Goal: Task Accomplishment & Management: Complete application form

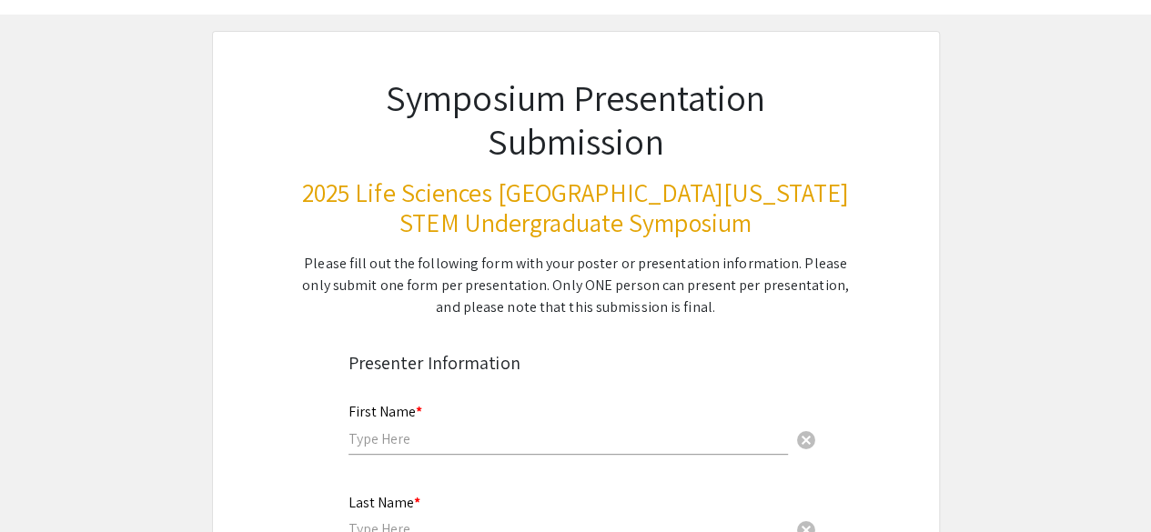
scroll to position [68, 0]
click at [412, 435] on input "text" at bounding box center [567, 437] width 439 height 19
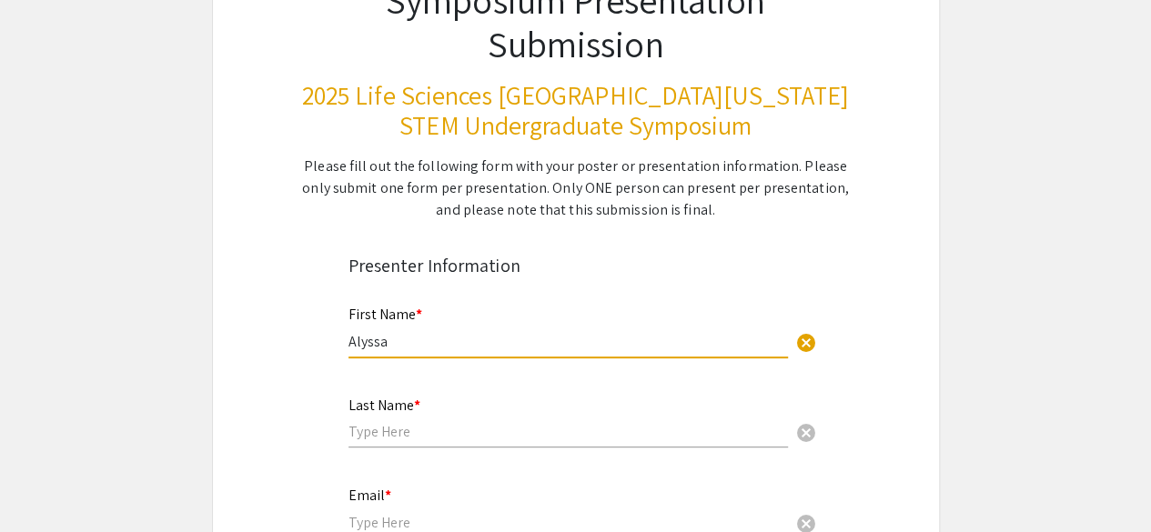
scroll to position [181, 0]
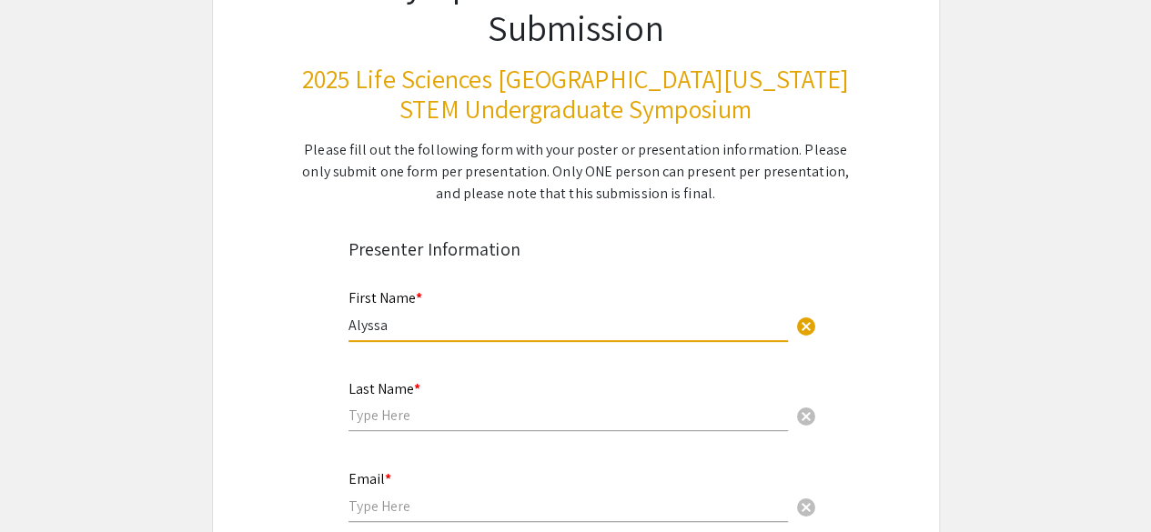
type input "Alyssa"
click at [415, 420] on input "text" at bounding box center [567, 415] width 439 height 19
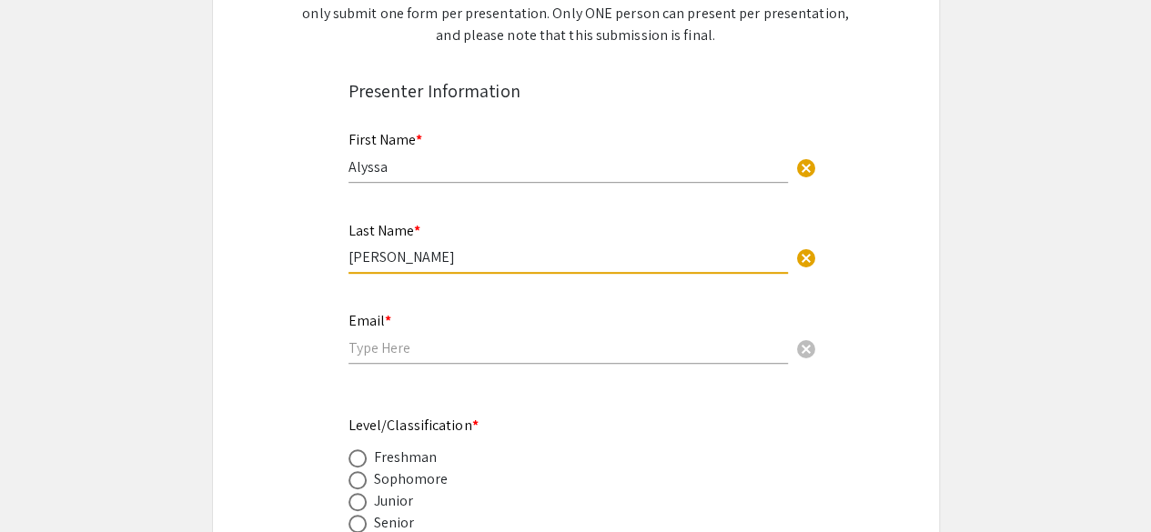
scroll to position [352, 0]
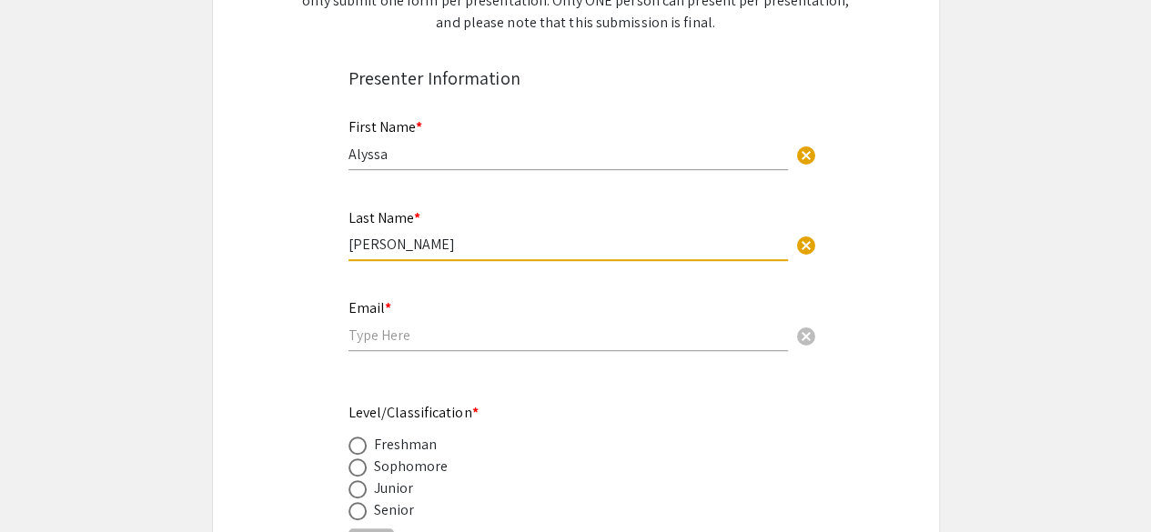
type input "[PERSON_NAME]"
click at [404, 355] on div "Email * cancel" at bounding box center [567, 325] width 439 height 87
click at [389, 332] on input "email" at bounding box center [567, 335] width 439 height 19
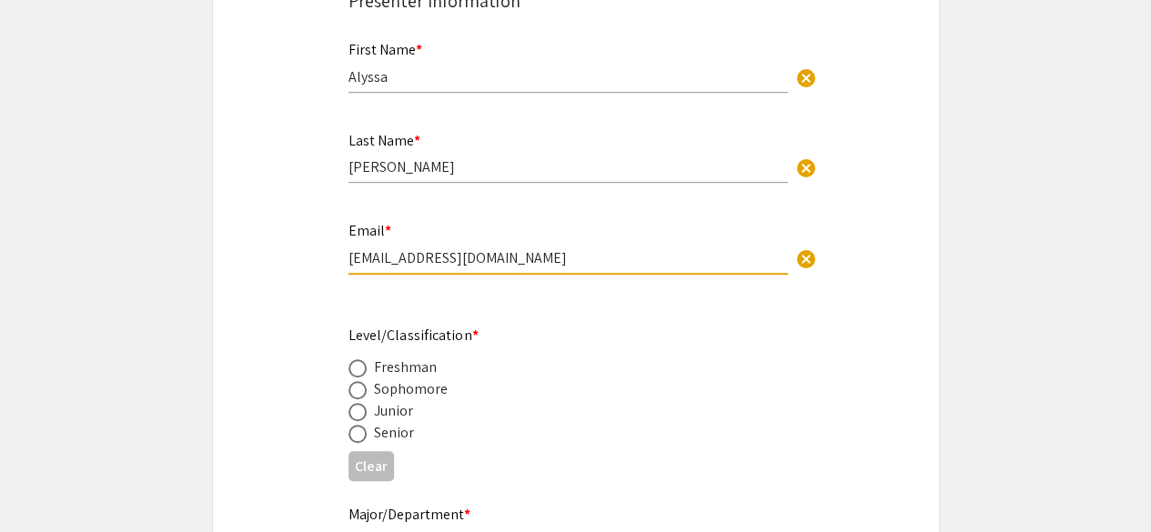
scroll to position [430, 0]
type input "[EMAIL_ADDRESS][DOMAIN_NAME]"
click at [355, 426] on span at bounding box center [357, 433] width 18 height 18
click at [355, 426] on input "radio" at bounding box center [357, 433] width 18 height 18
radio input "true"
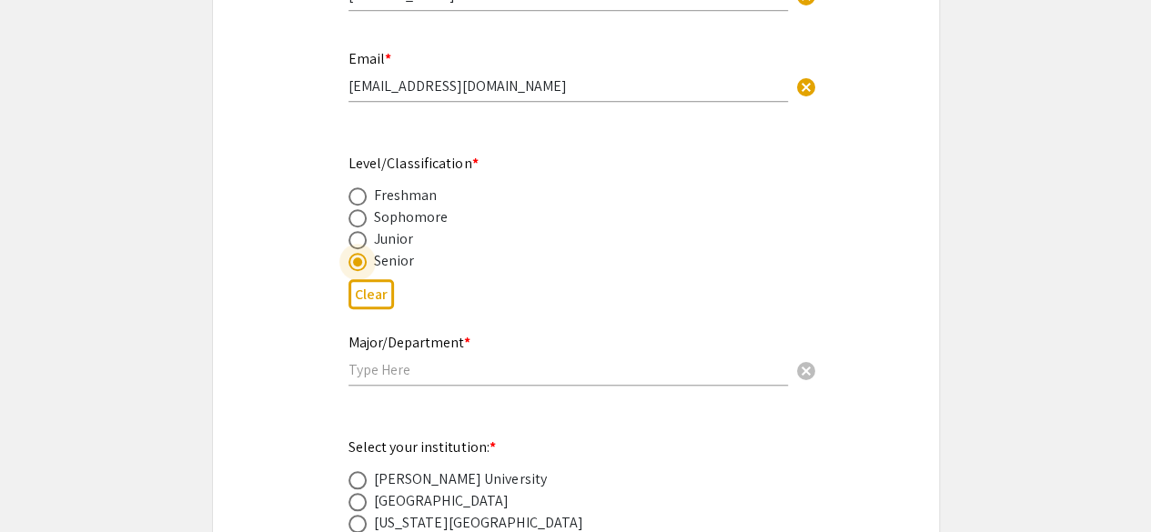
scroll to position [607, 0]
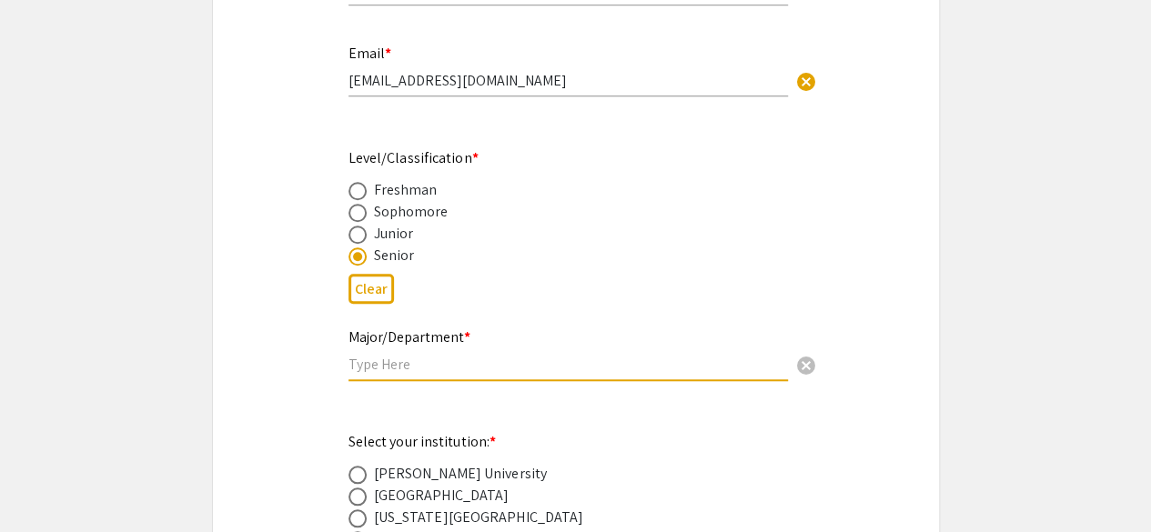
click at [433, 374] on input "text" at bounding box center [567, 364] width 439 height 19
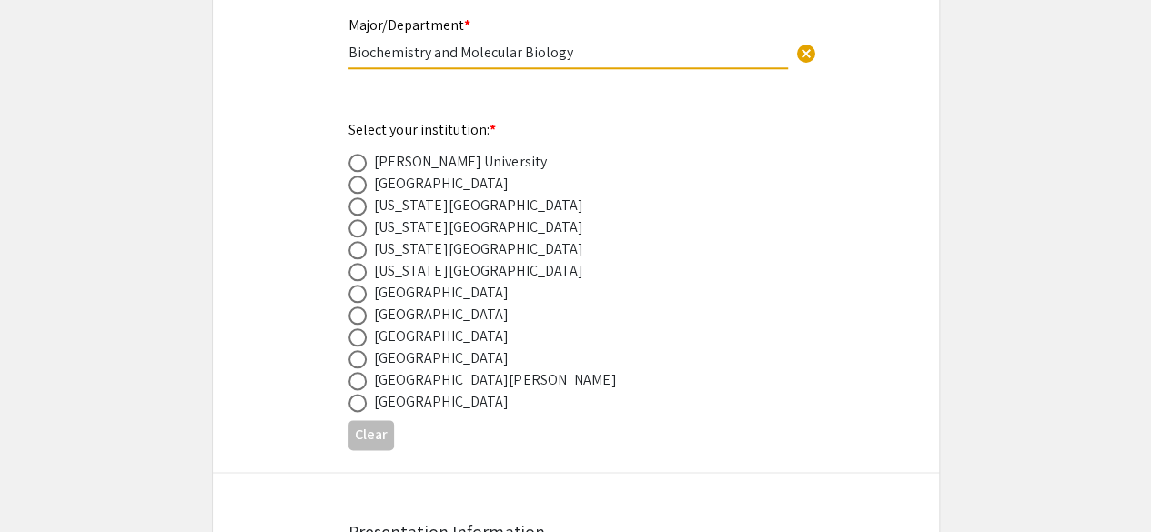
scroll to position [921, 0]
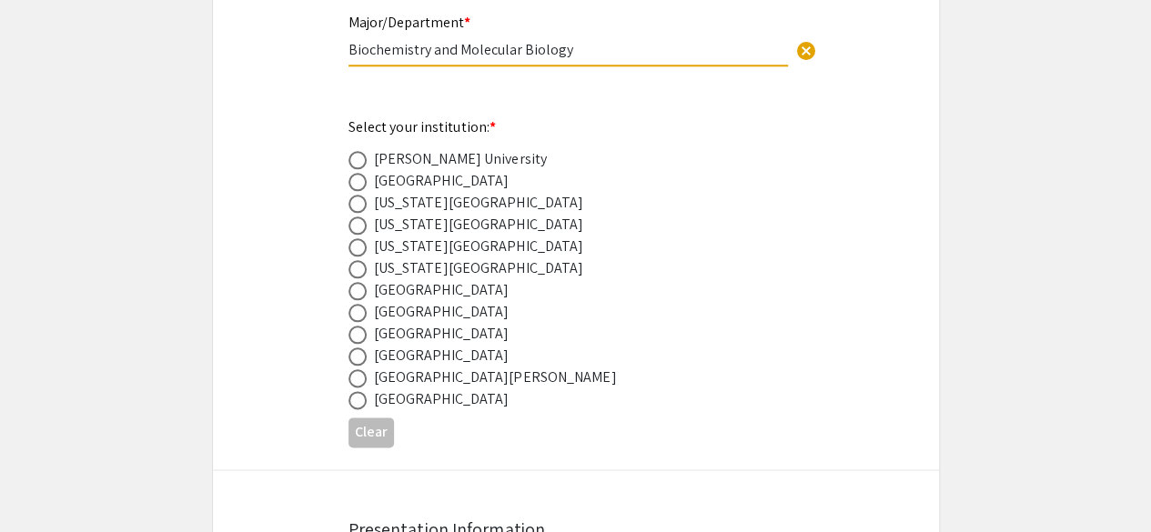
type input "Biochemistry and Molecular Biology"
click at [362, 399] on span at bounding box center [357, 400] width 18 height 18
click at [362, 399] on input "radio" at bounding box center [357, 400] width 18 height 18
radio input "true"
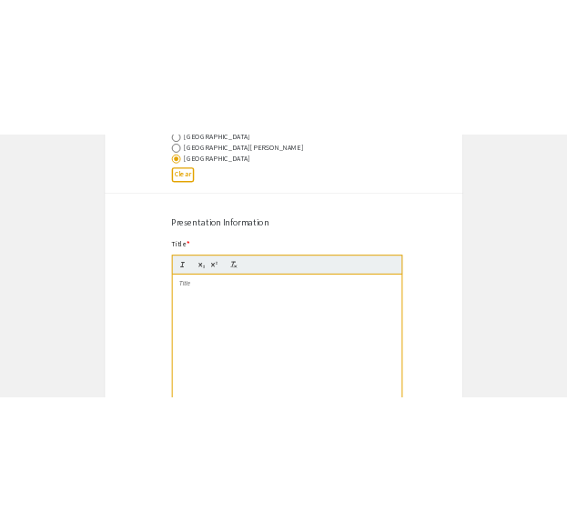
scroll to position [1274, 0]
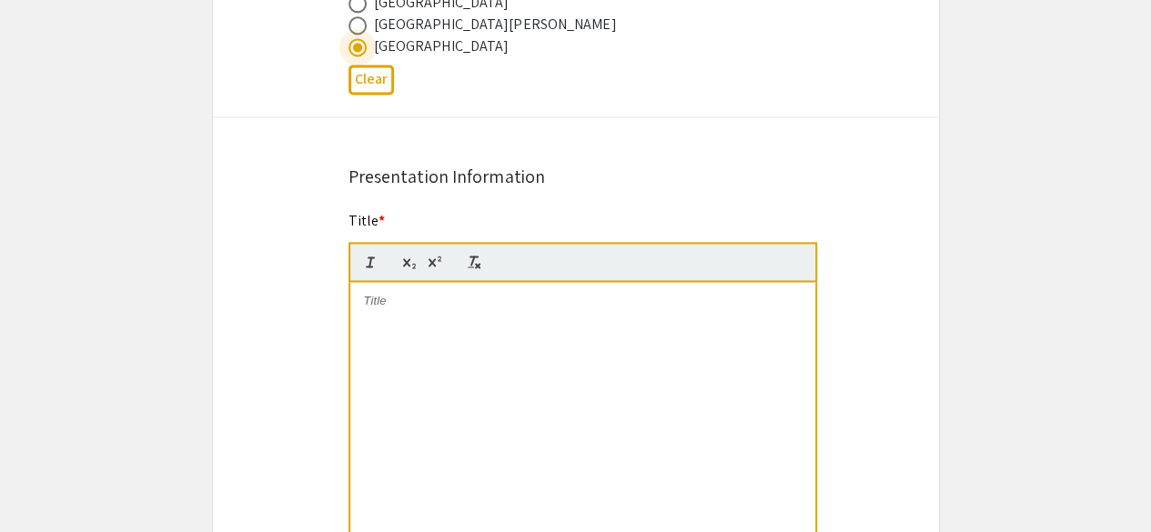
click at [402, 308] on p at bounding box center [583, 301] width 438 height 16
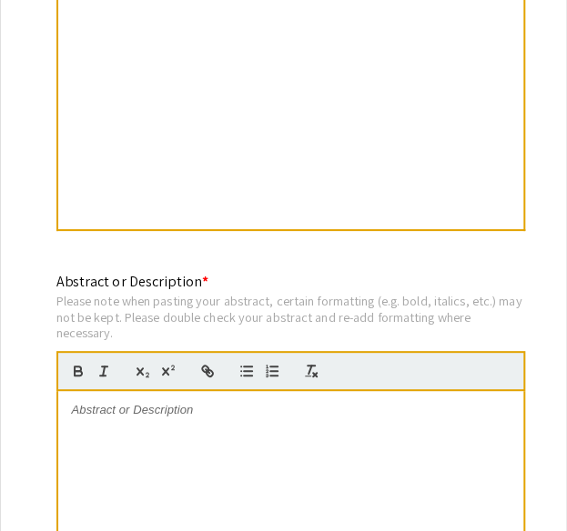
scroll to position [1654, 0]
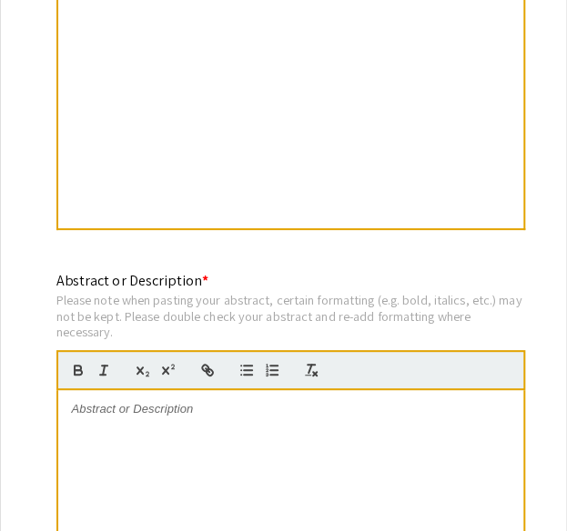
click at [200, 390] on div at bounding box center [290, 526] width 465 height 273
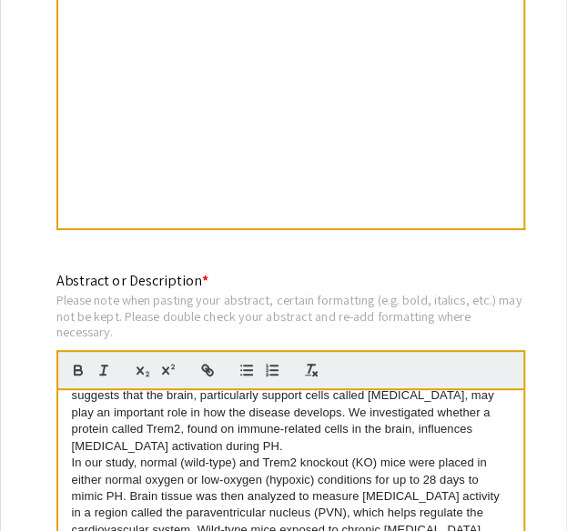
scroll to position [51, 0]
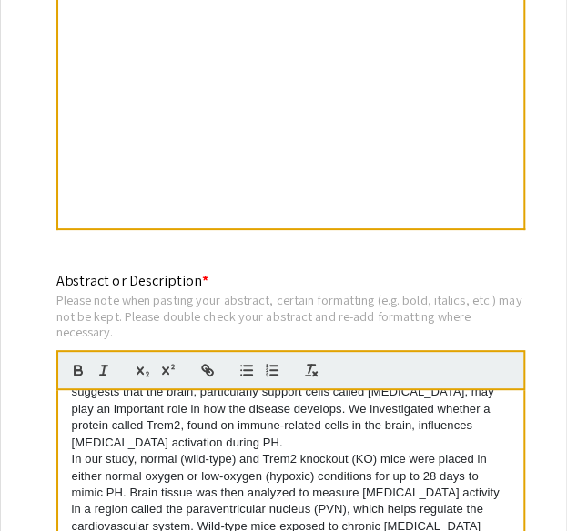
click at [78, 451] on p "In our study, normal (wild-type) and Trem2 knockout (KO) mice were placed in ei…" at bounding box center [291, 509] width 438 height 117
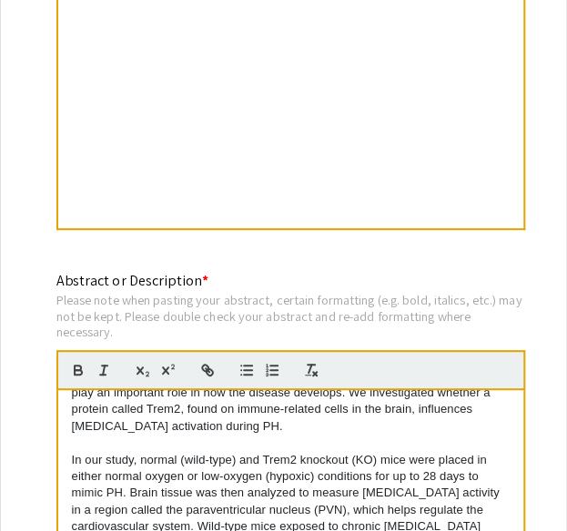
scroll to position [65, 0]
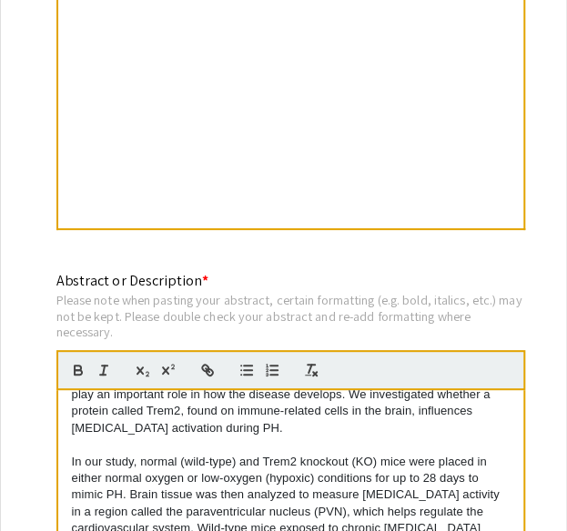
click at [226, 512] on p "In our study, normal (wild-type) and Trem2 knockout (KO) mice were placed in ei…" at bounding box center [291, 512] width 438 height 117
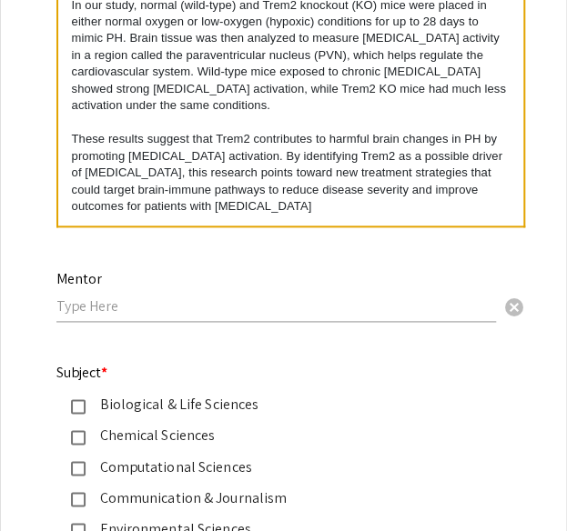
scroll to position [2092, 0]
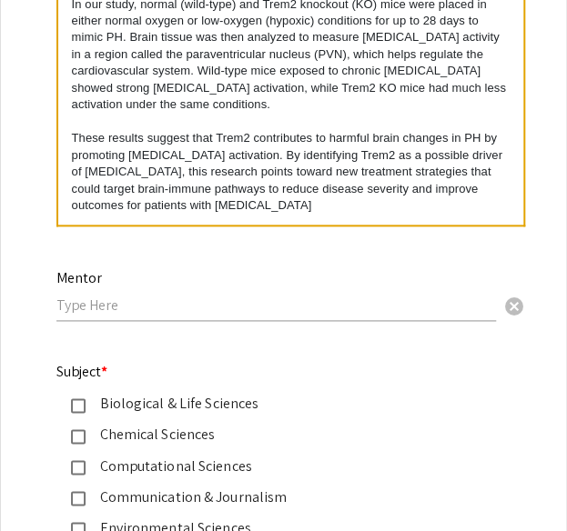
click at [404, 296] on input "text" at bounding box center [275, 305] width 439 height 19
type input "D"
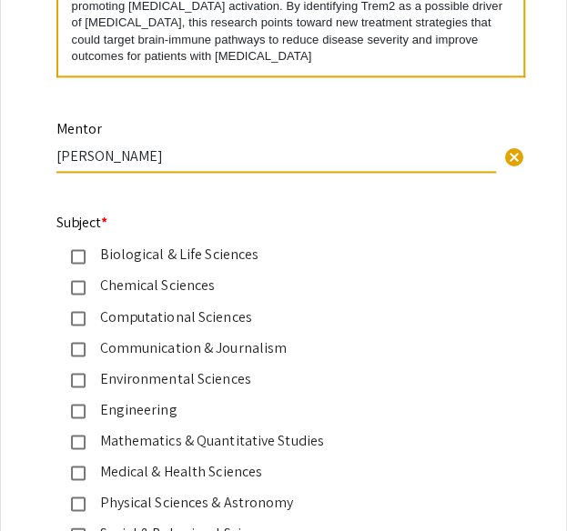
scroll to position [2244, 0]
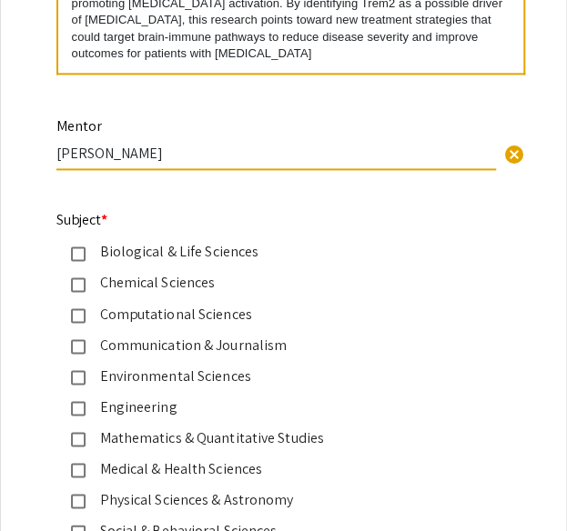
type input "[PERSON_NAME]"
click at [71, 247] on mat-pseudo-checkbox at bounding box center [78, 254] width 15 height 15
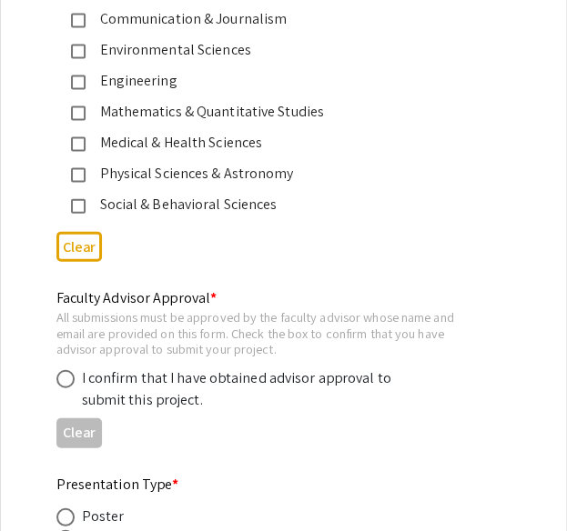
scroll to position [2571, 0]
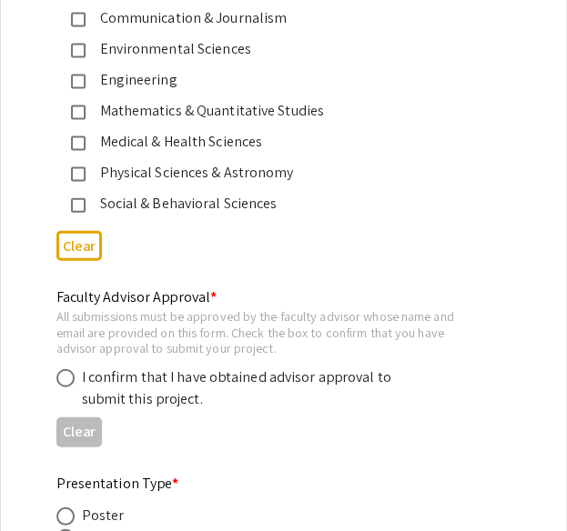
click at [69, 369] on span at bounding box center [65, 378] width 18 height 18
click at [69, 369] on input "radio" at bounding box center [65, 378] width 18 height 18
radio input "true"
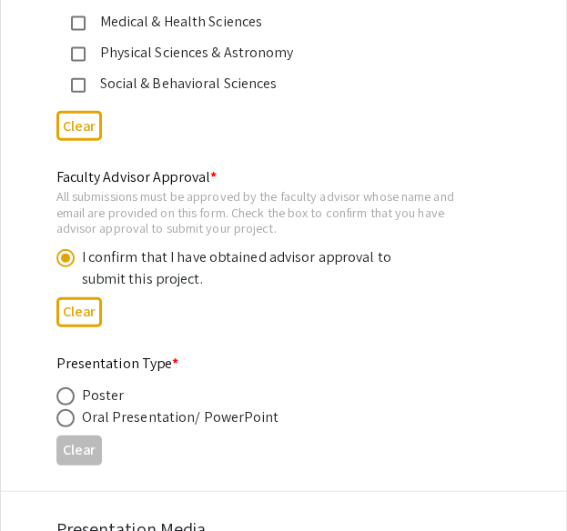
scroll to position [2729, 0]
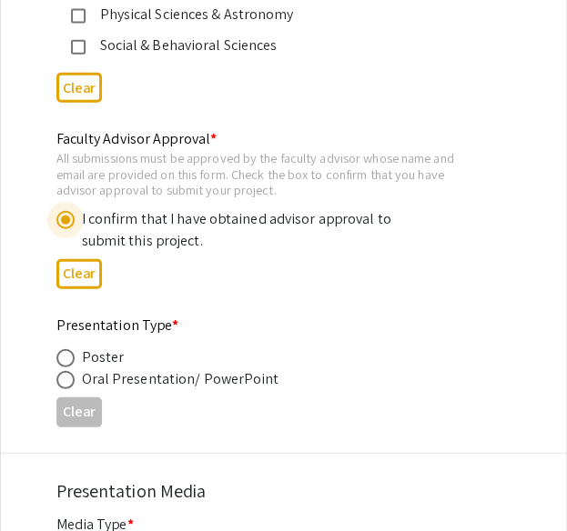
click at [66, 349] on span at bounding box center [65, 358] width 18 height 18
click at [66, 349] on input "radio" at bounding box center [65, 358] width 18 height 18
radio input "true"
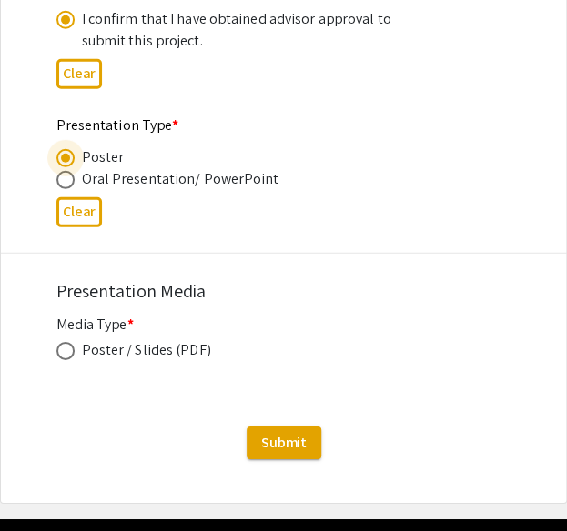
scroll to position [2931, 0]
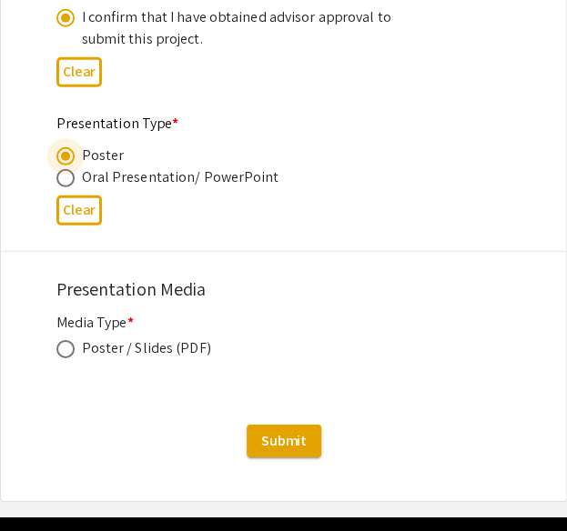
click at [64, 340] on span at bounding box center [65, 349] width 18 height 18
click at [64, 340] on input "radio" at bounding box center [65, 349] width 18 height 18
radio input "true"
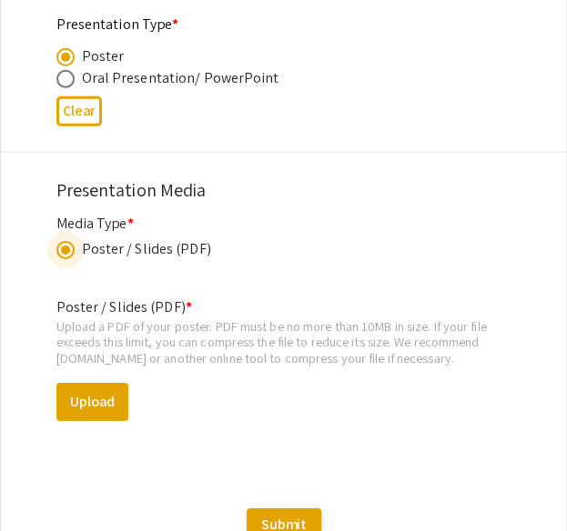
scroll to position [3033, 0]
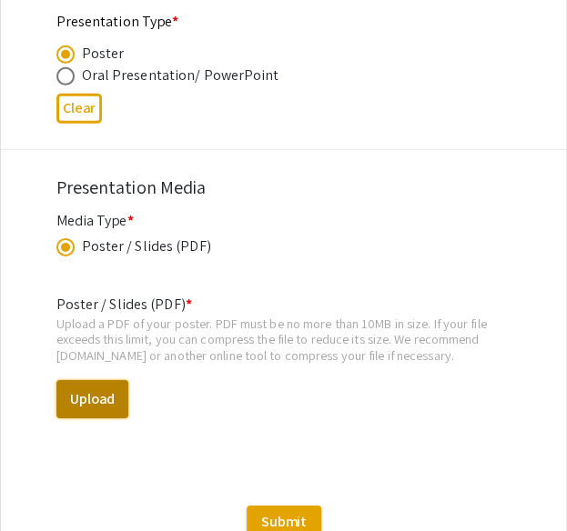
click at [107, 380] on button "Upload" at bounding box center [92, 399] width 72 height 38
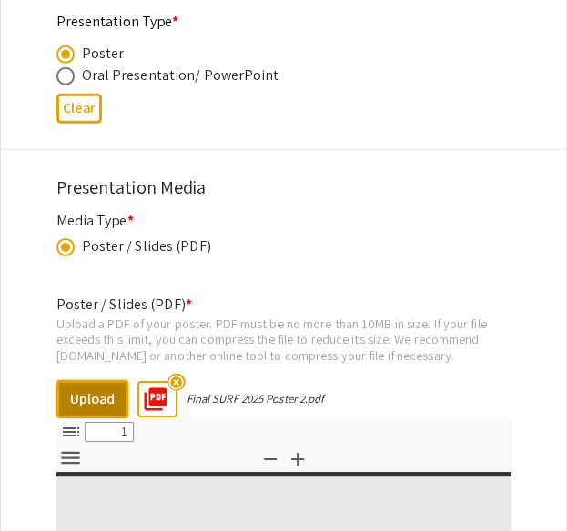
select select "custom"
type input "0"
select select "custom"
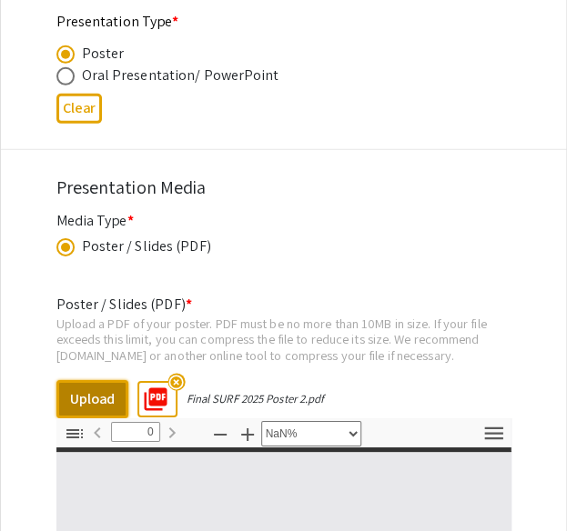
type input "1"
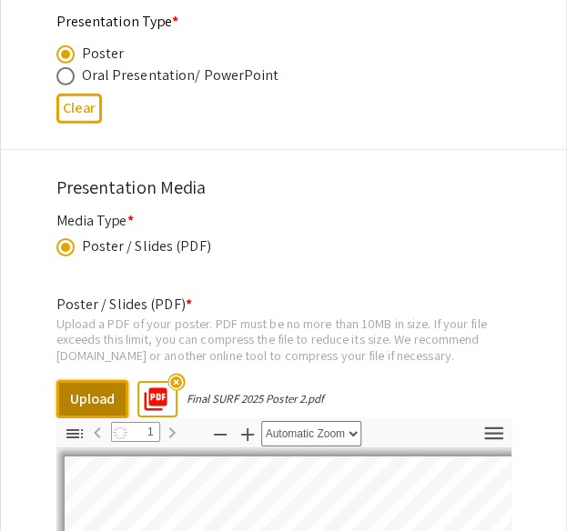
select select "auto"
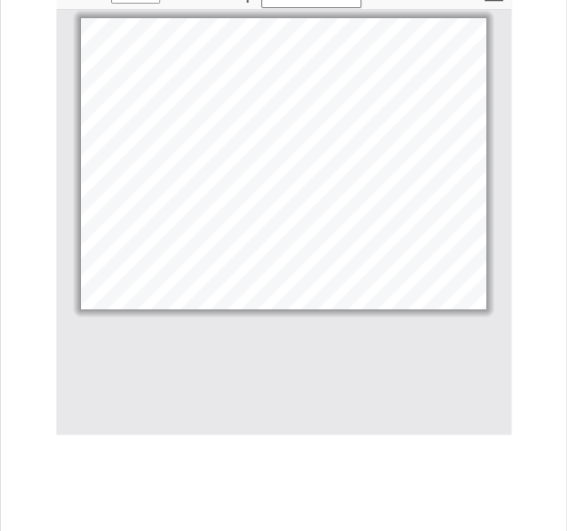
scroll to position [3554, 0]
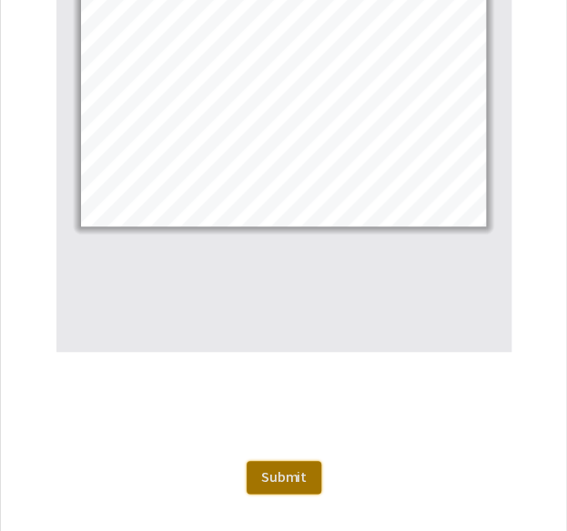
click at [275, 468] on span "Submit" at bounding box center [283, 477] width 45 height 19
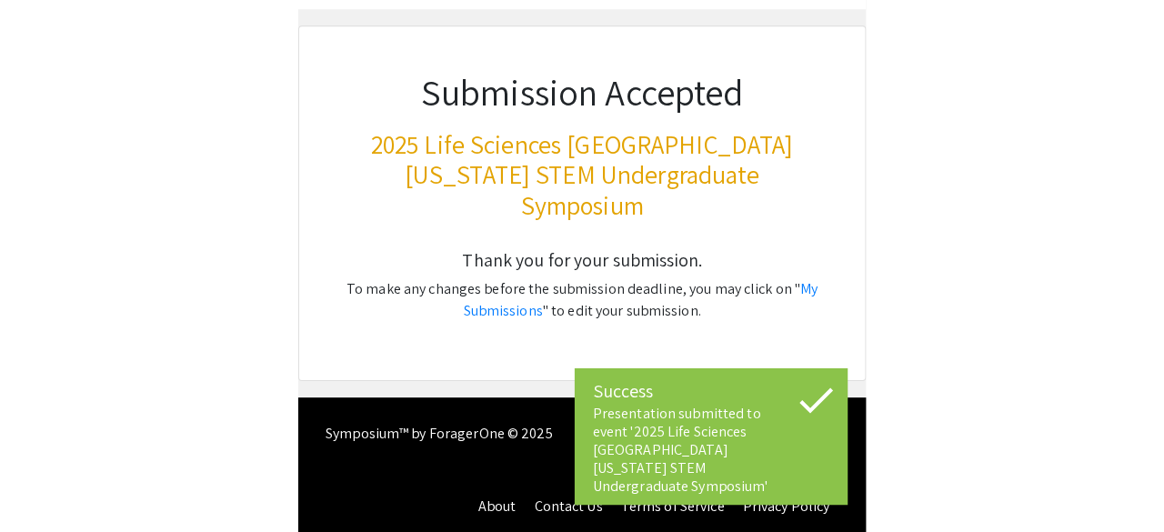
scroll to position [0, 0]
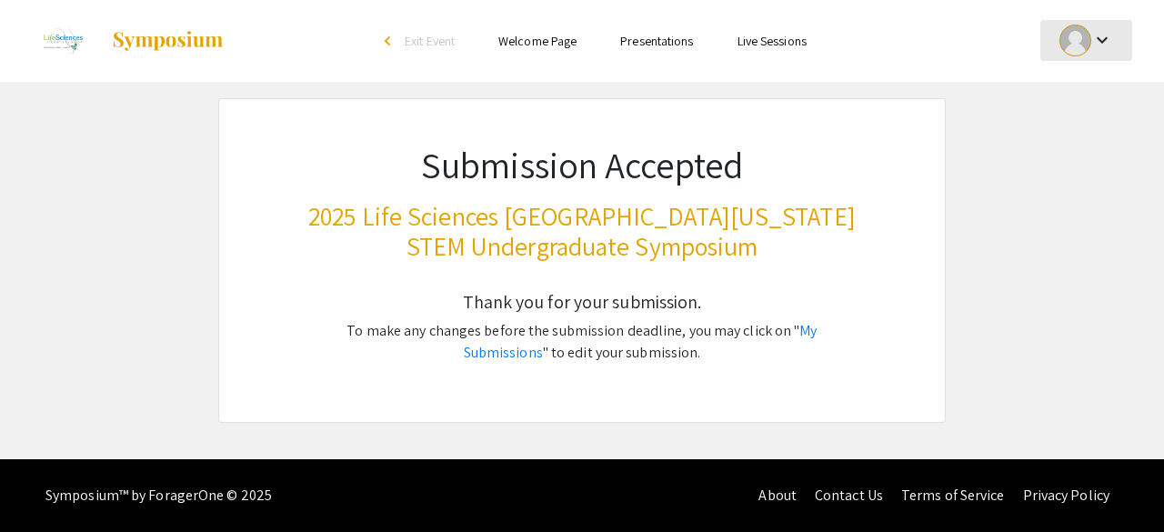
click at [1079, 33] on div at bounding box center [1076, 41] width 32 height 32
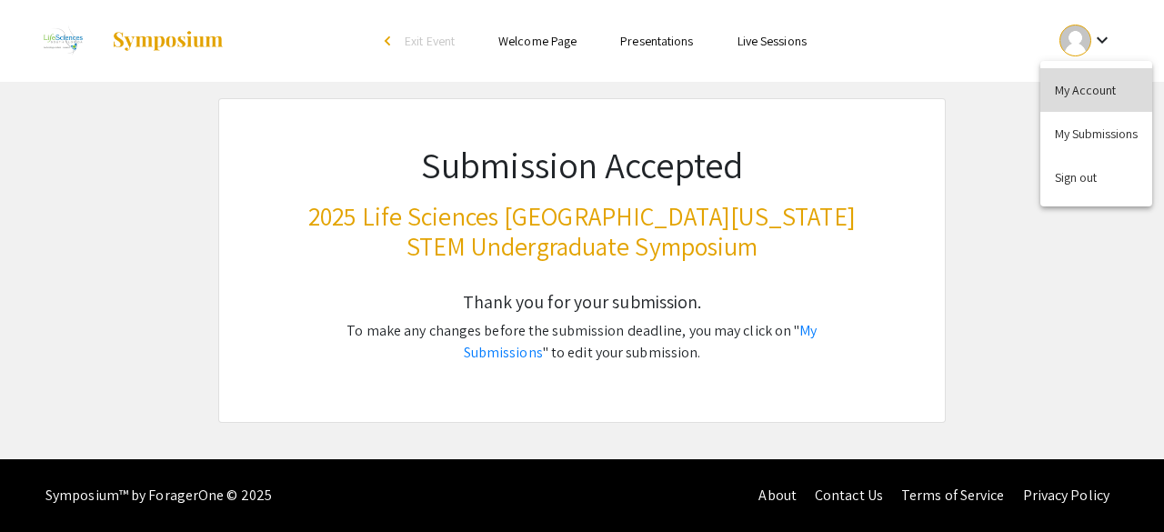
click at [1087, 84] on button "My Account" at bounding box center [1097, 90] width 112 height 44
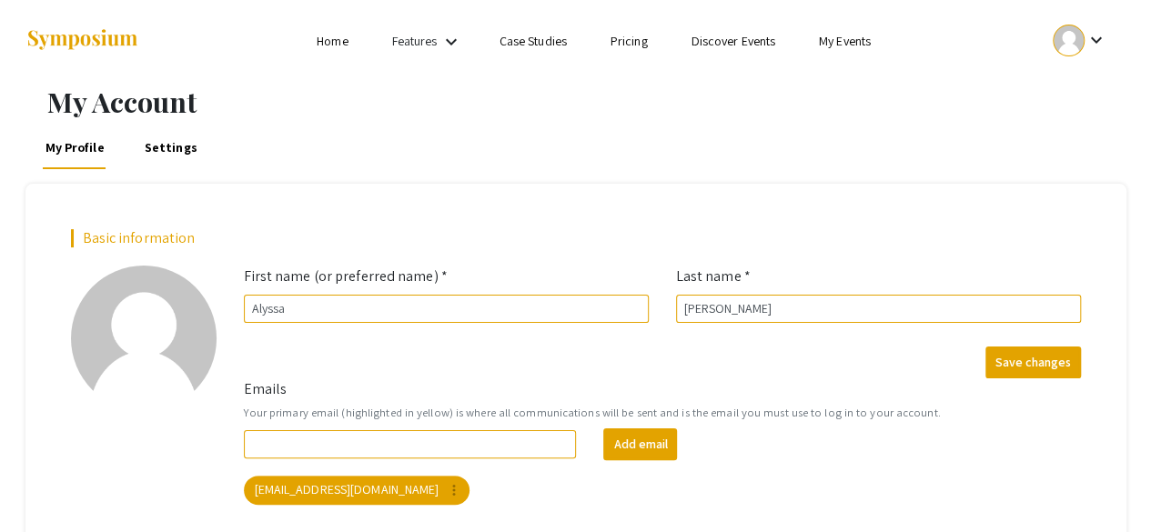
click at [1081, 58] on div "keyboard_arrow_down" at bounding box center [1079, 40] width 63 height 41
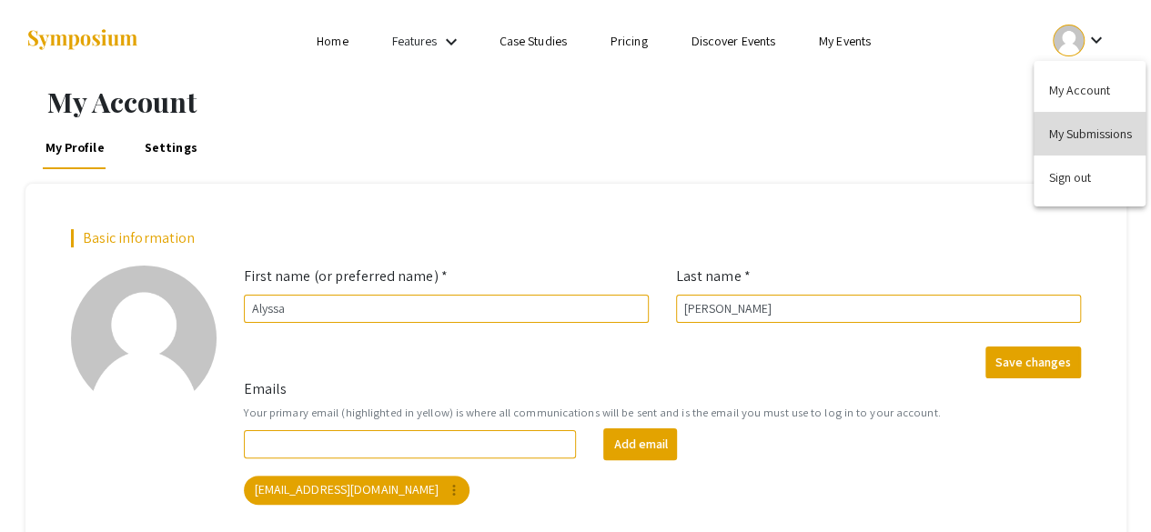
click at [1097, 137] on button "My Submissions" at bounding box center [1089, 134] width 112 height 44
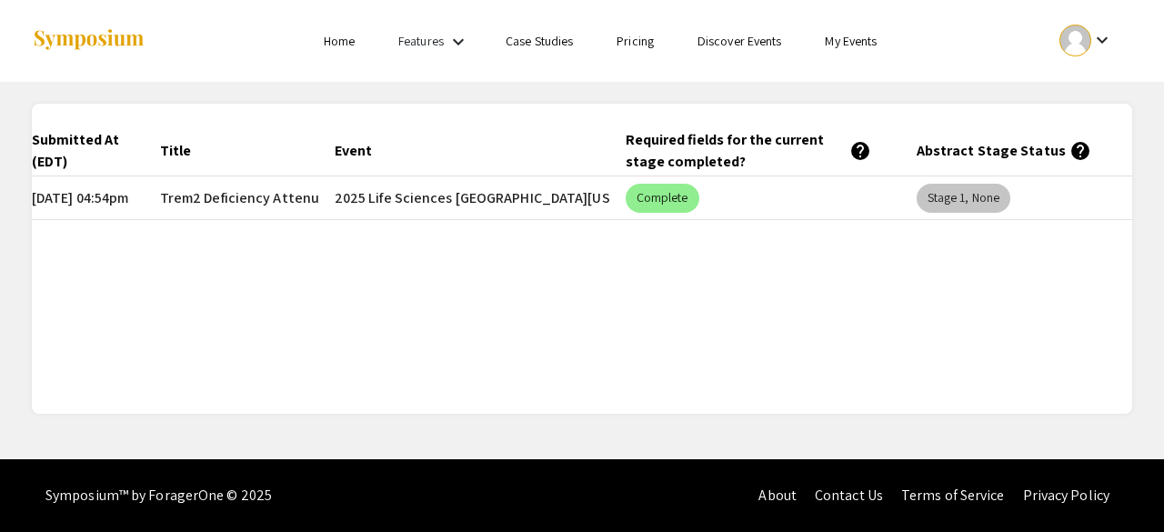
scroll to position [0, 93]
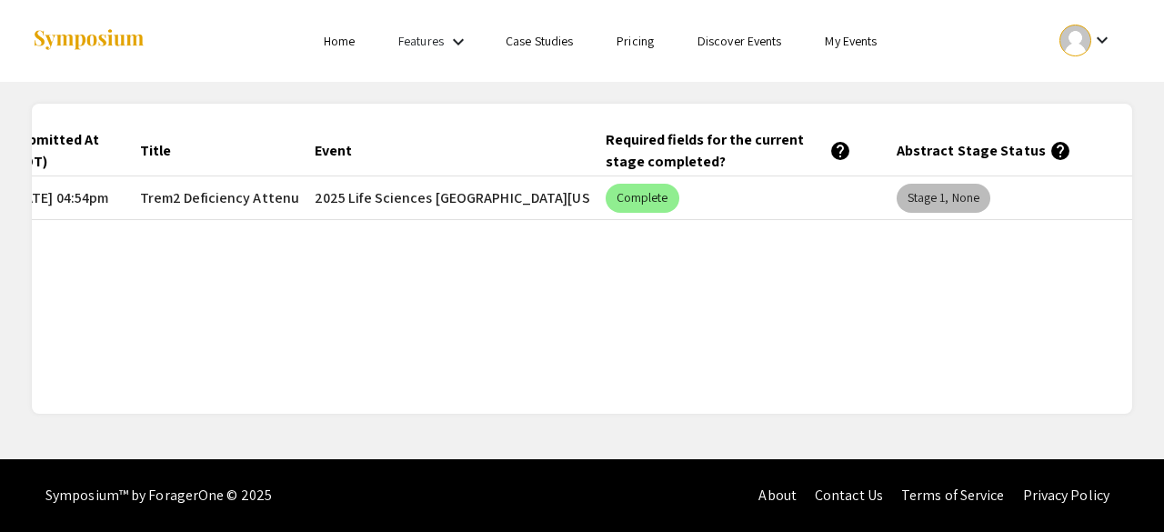
click at [981, 192] on mat-chip "Stage 1, None" at bounding box center [944, 198] width 94 height 29
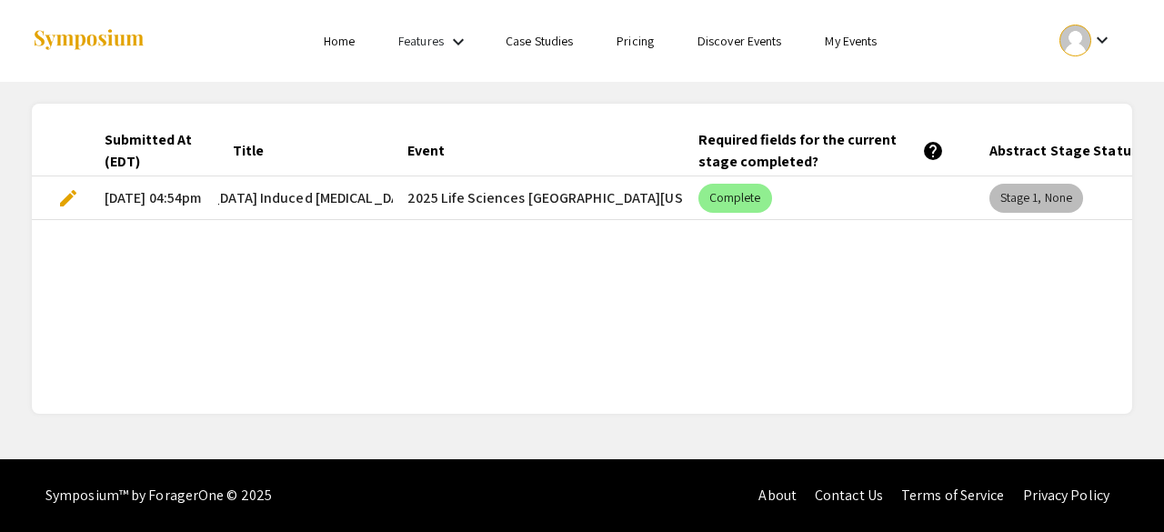
scroll to position [0, 16]
